Goal: Task Accomplishment & Management: Manage account settings

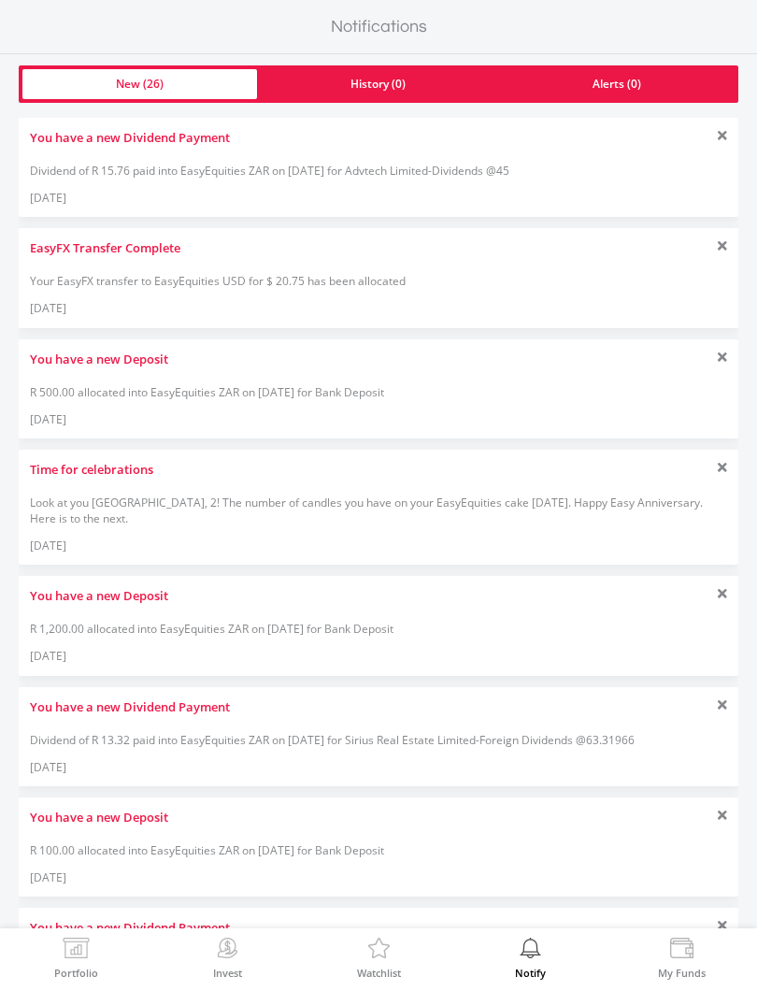
click at [388, 948] on img at bounding box center [378, 950] width 29 height 26
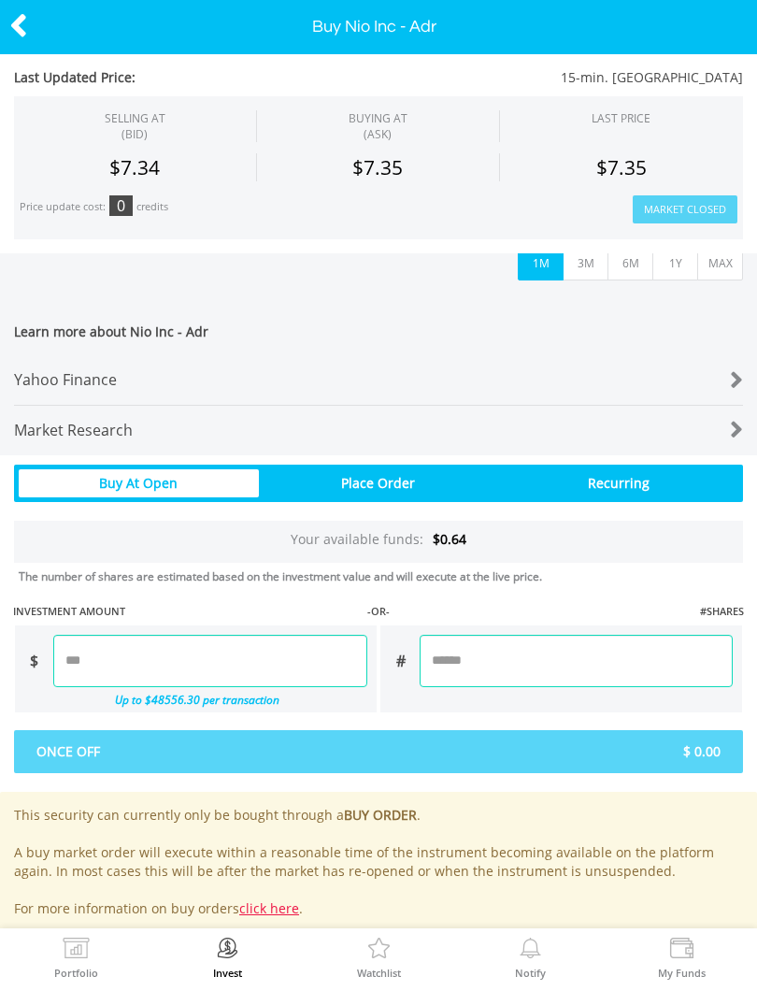
scroll to position [719, 0]
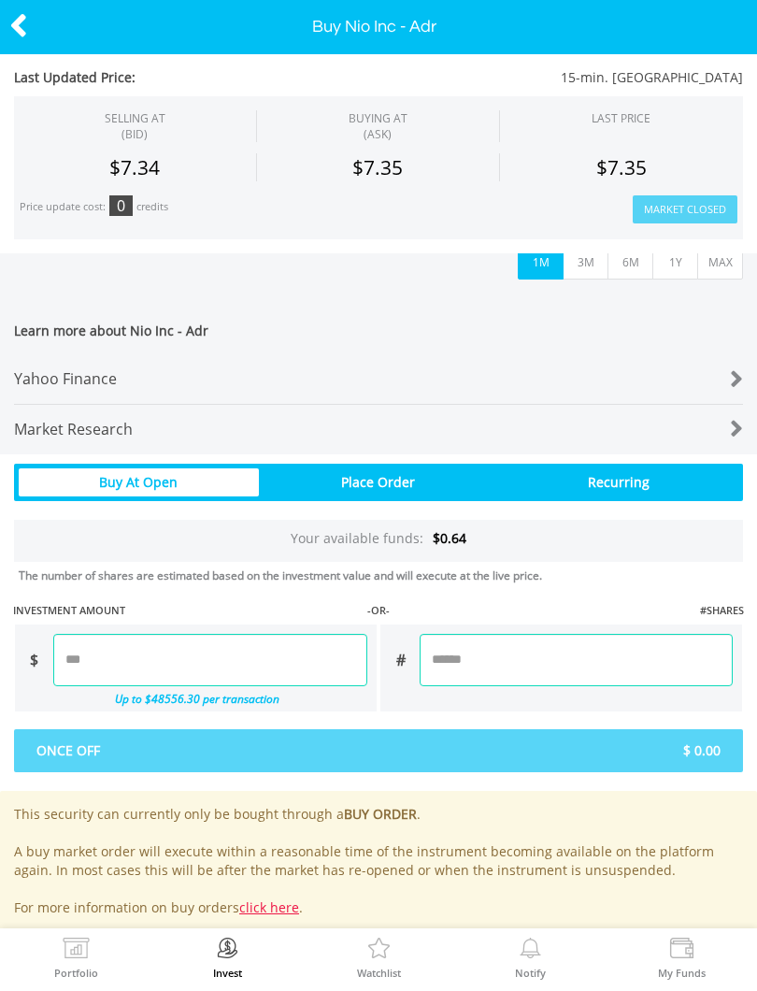
click at [725, 380] on div at bounding box center [712, 379] width 61 height 26
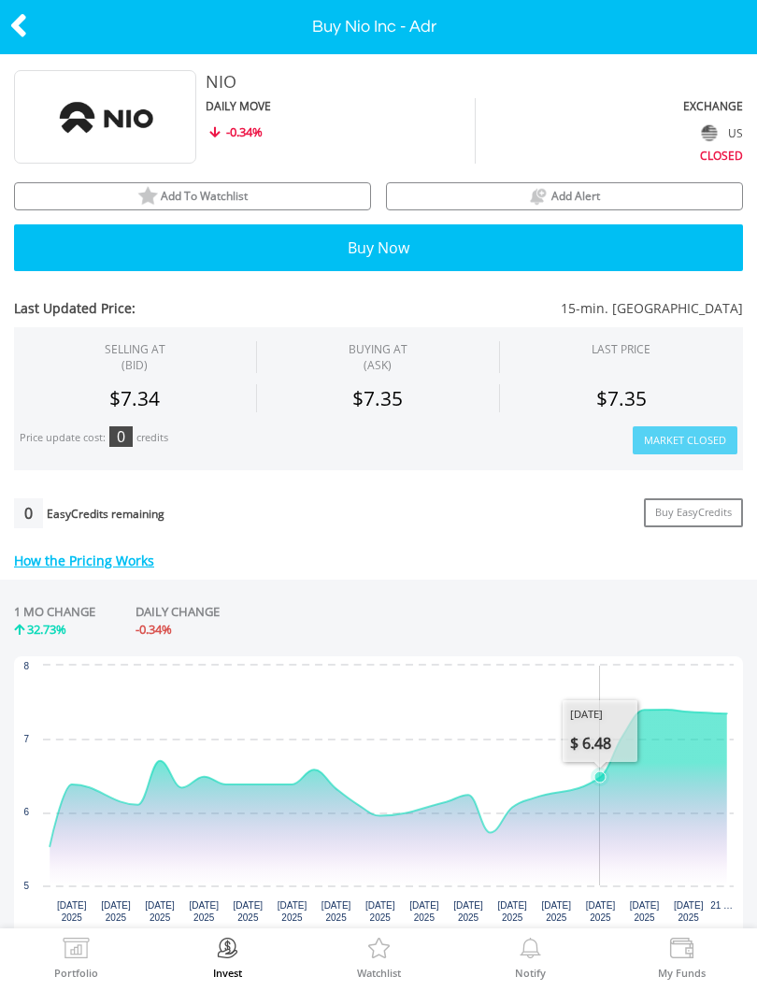
scroll to position [12, 0]
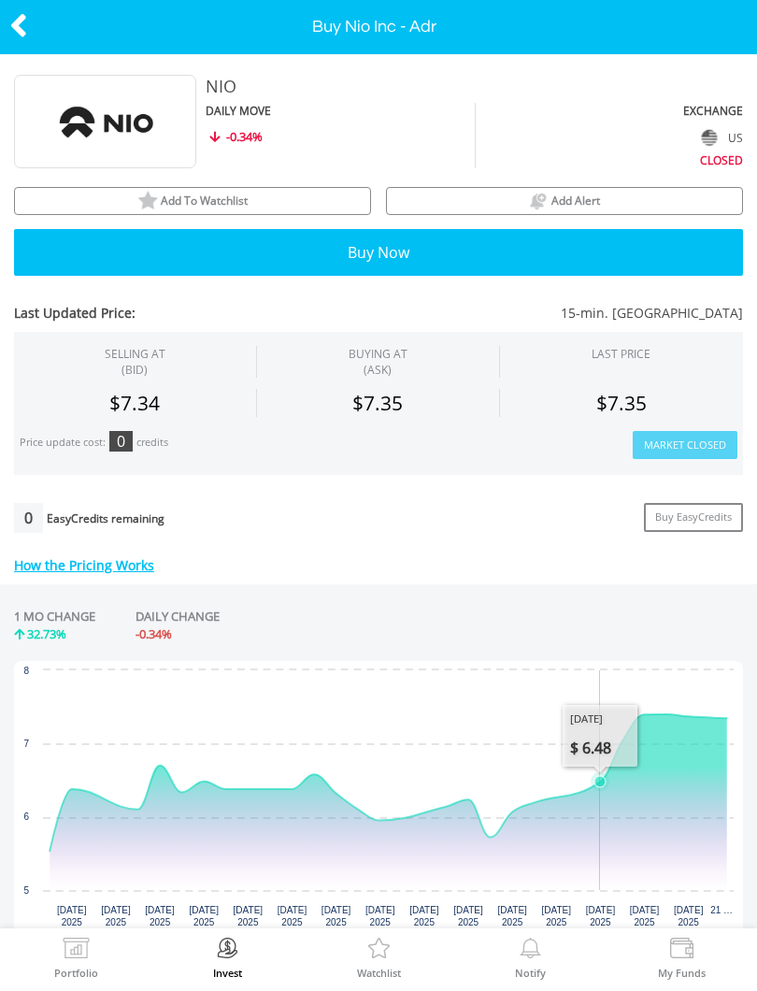
click at [148, 197] on img at bounding box center [147, 201] width 21 height 21
click at [17, 22] on icon at bounding box center [18, 25] width 19 height 36
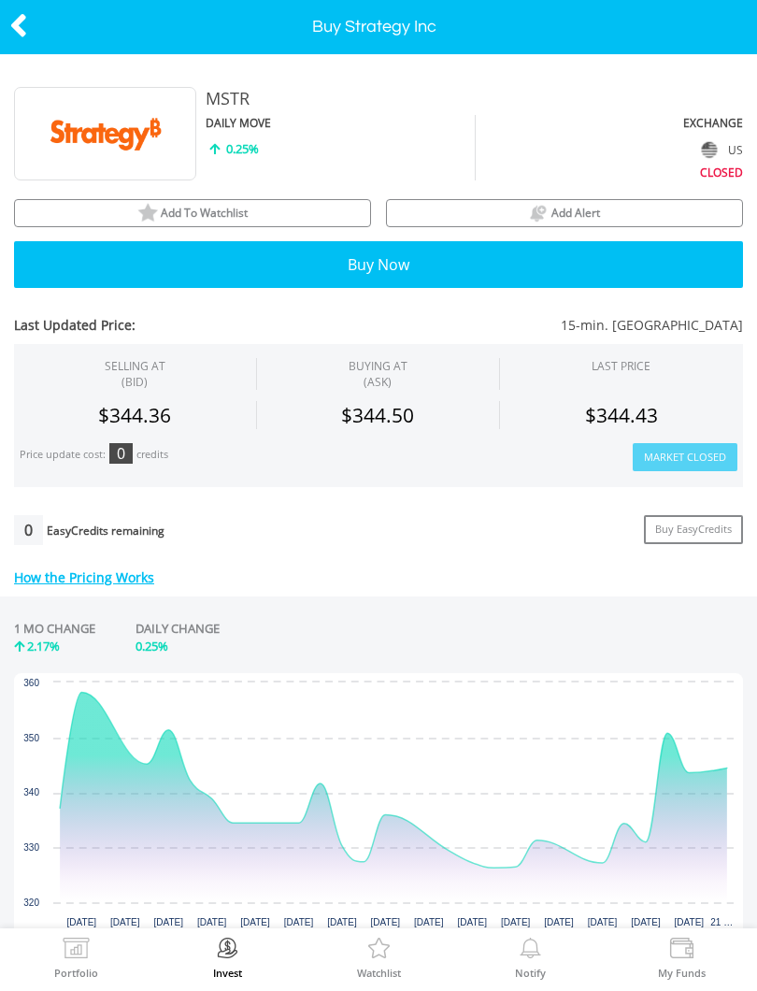
click at [187, 209] on span "Add To Watchlist" at bounding box center [204, 213] width 87 height 16
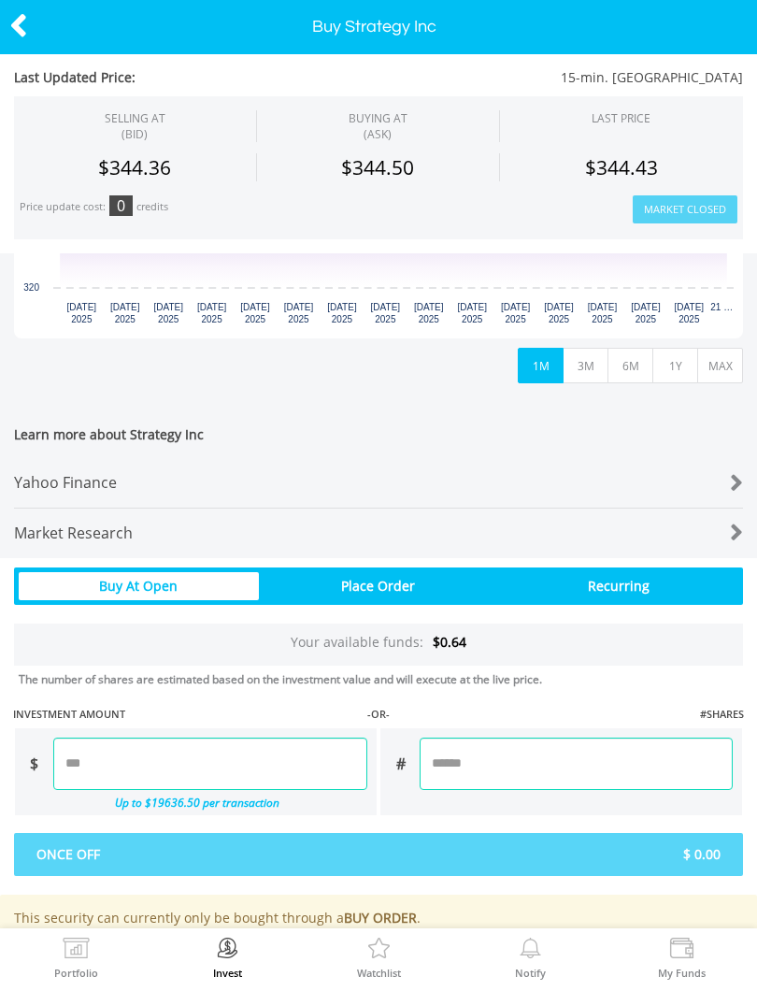
scroll to position [568, 0]
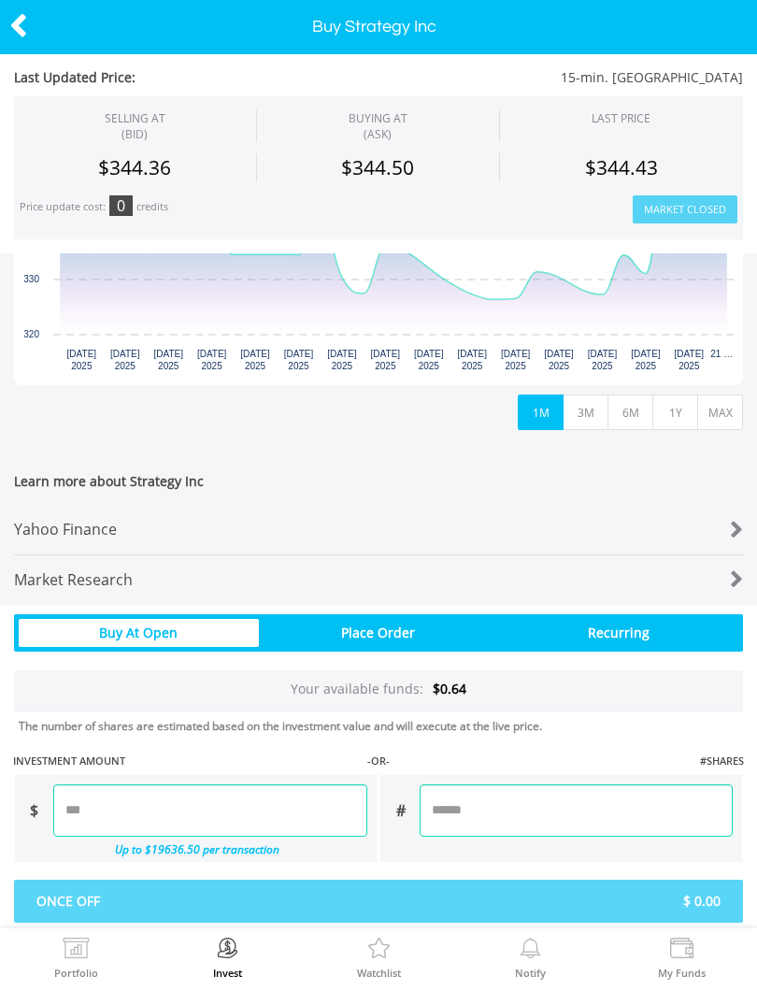
click at [709, 531] on div at bounding box center [712, 530] width 61 height 26
click at [26, 30] on icon at bounding box center [18, 25] width 19 height 36
